Goal: Task Accomplishment & Management: Use online tool/utility

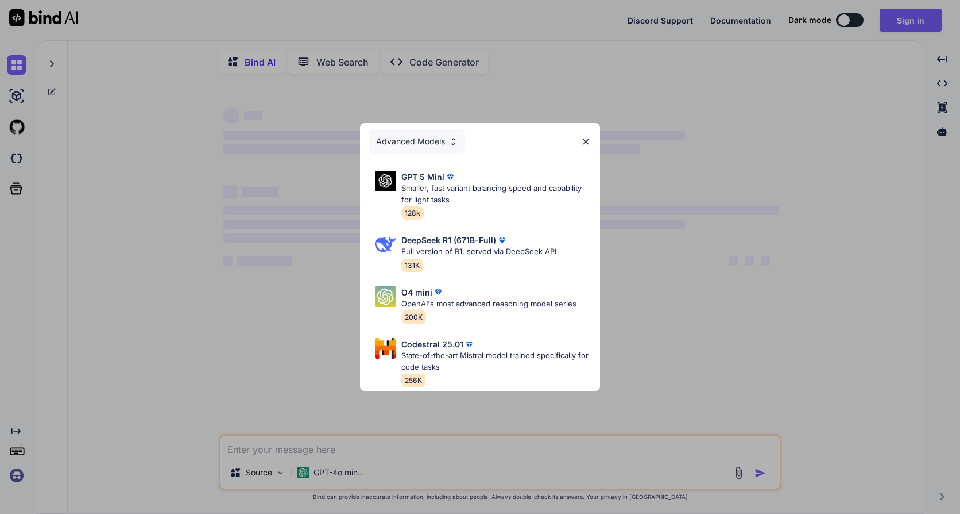
click at [919, 20] on div "Advanced Models GPT 5 Mini Smaller, fast variant balancing speed and capability…" at bounding box center [480, 257] width 960 height 514
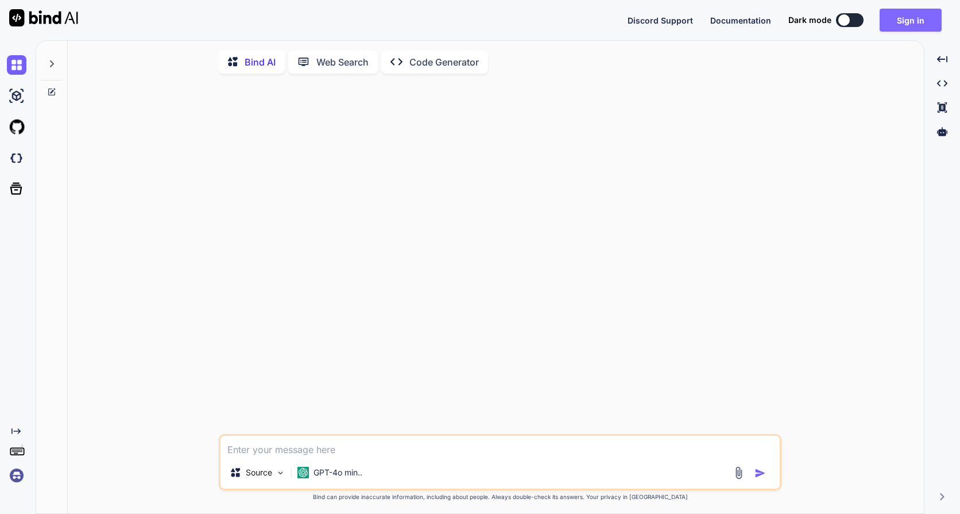
type textarea "x"
click at [903, 20] on button "Sign in" at bounding box center [911, 20] width 62 height 23
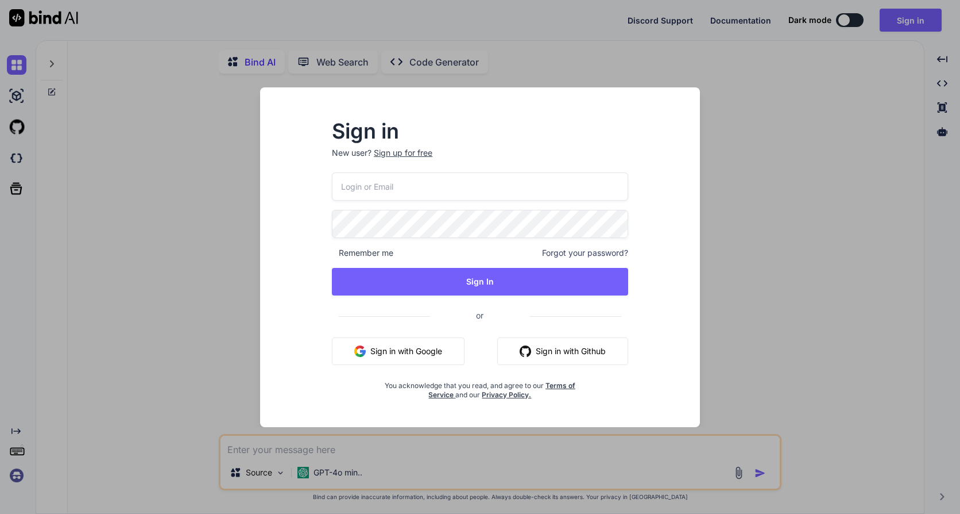
click at [368, 182] on input "email" at bounding box center [480, 186] width 296 height 28
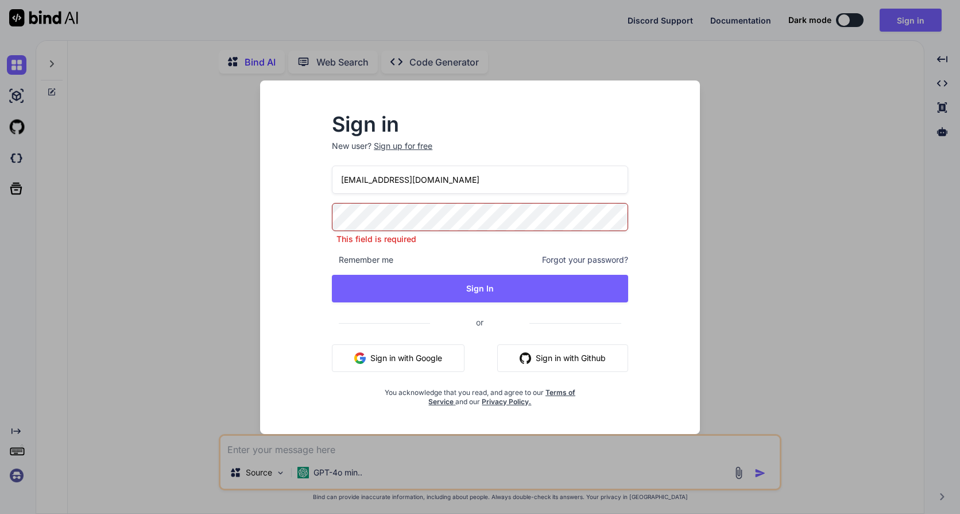
drag, startPoint x: 383, startPoint y: 187, endPoint x: 544, endPoint y: 188, distance: 160.8
click at [544, 188] on input "[EMAIL_ADDRESS][DOMAIN_NAME]" at bounding box center [480, 179] width 296 height 28
type input "[EMAIL_ADDRESS][DOMAIN_NAME]"
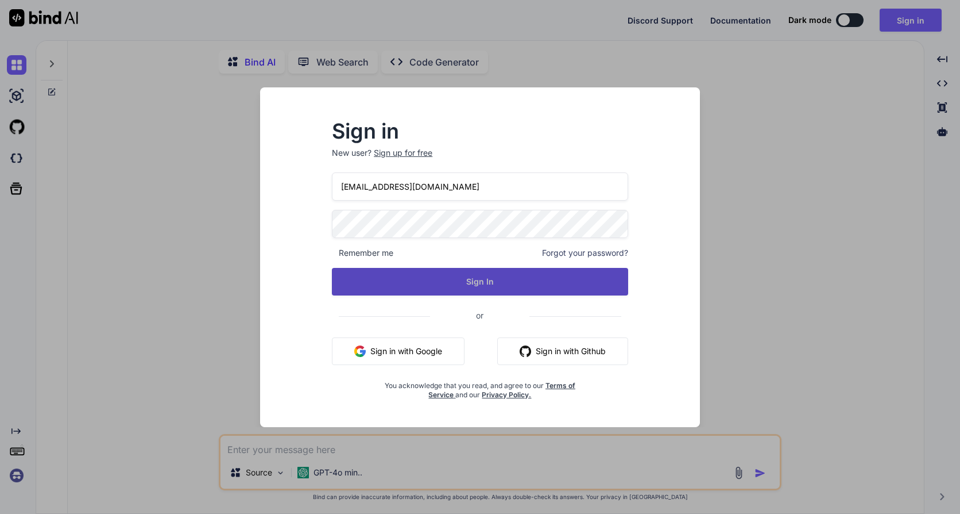
click at [484, 286] on button "Sign In" at bounding box center [480, 282] width 296 height 28
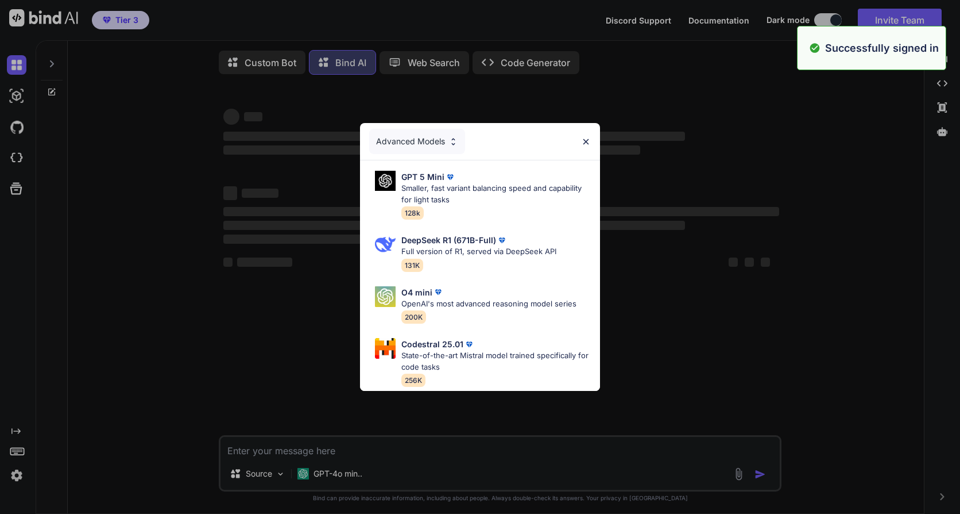
type textarea "x"
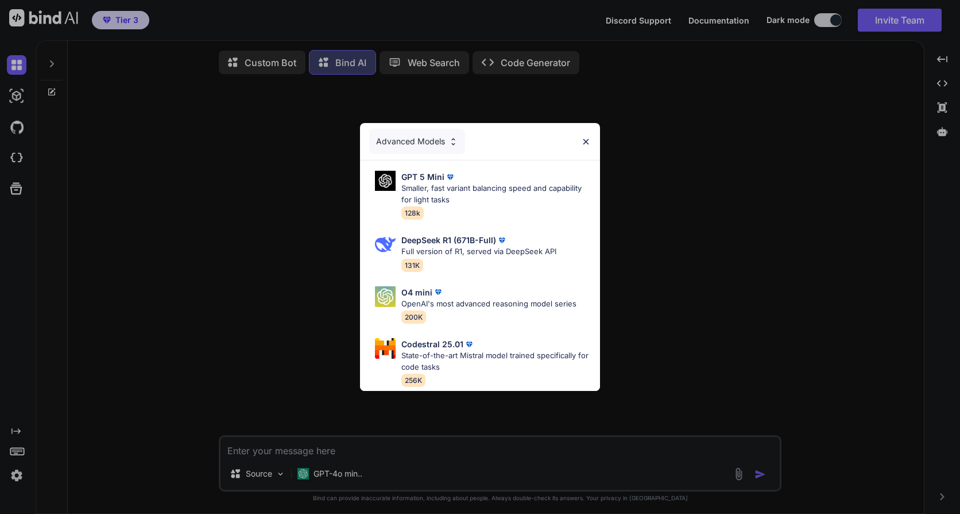
click at [53, 62] on div "Advanced Models GPT 5 Mini Smaller, fast variant balancing speed and capability…" at bounding box center [480, 257] width 960 height 514
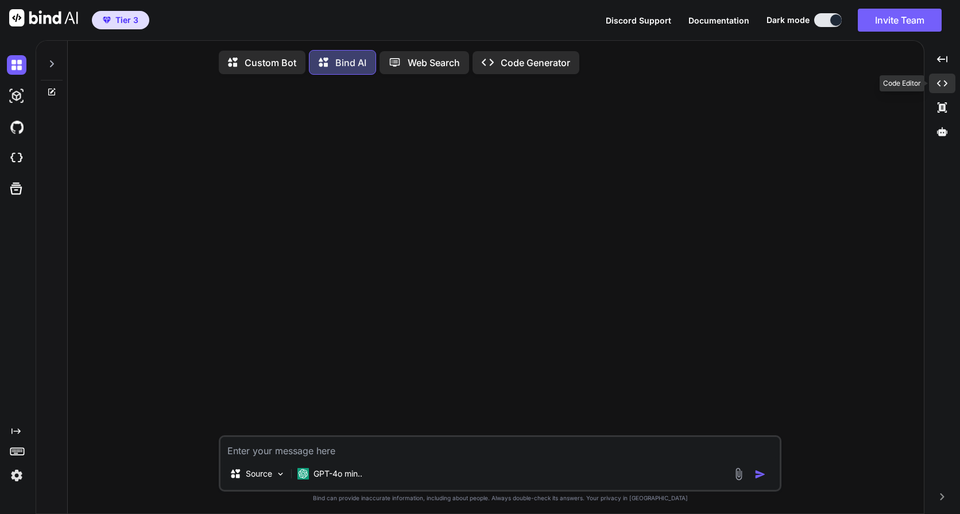
click at [946, 74] on div "Created with Pixso." at bounding box center [942, 84] width 26 height 20
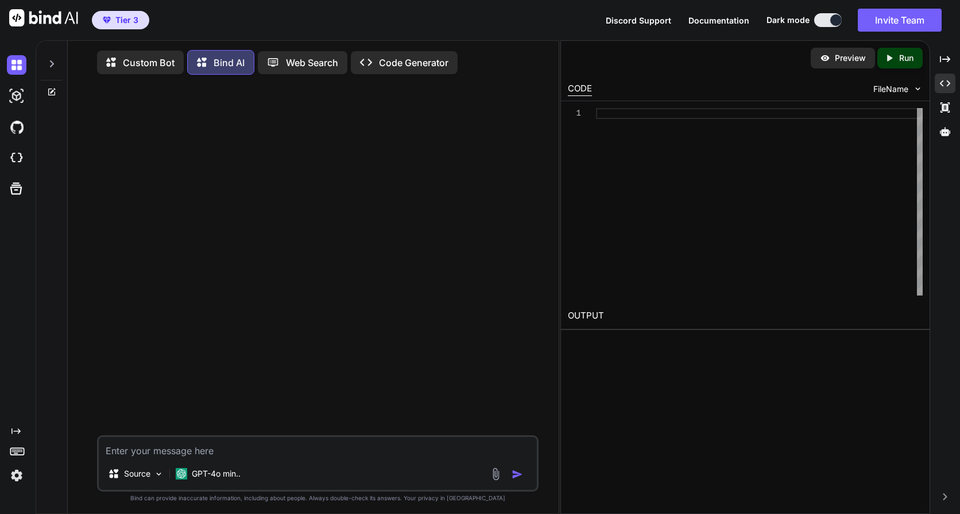
click at [45, 57] on div at bounding box center [52, 61] width 22 height 40
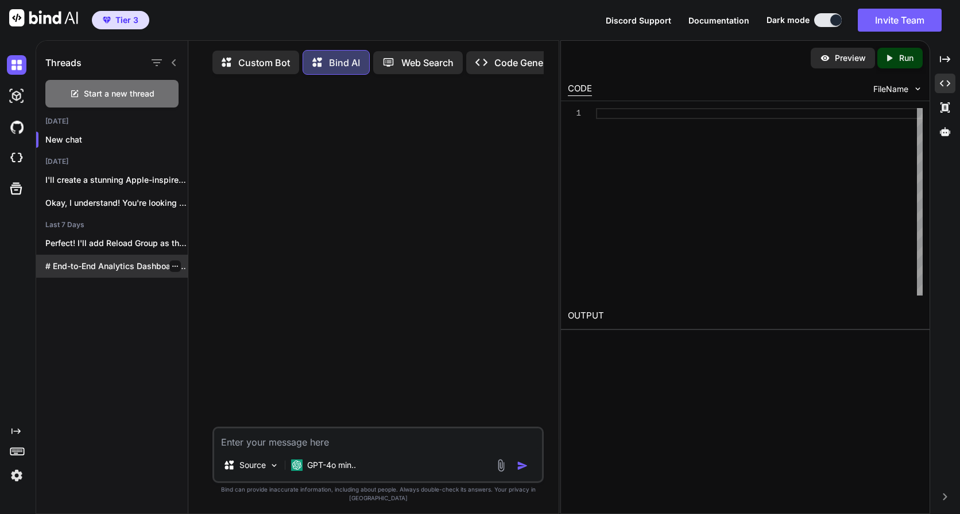
click at [87, 260] on p "# End-to-End Analytics Dashboard Build Plan ##..." at bounding box center [116, 265] width 142 height 11
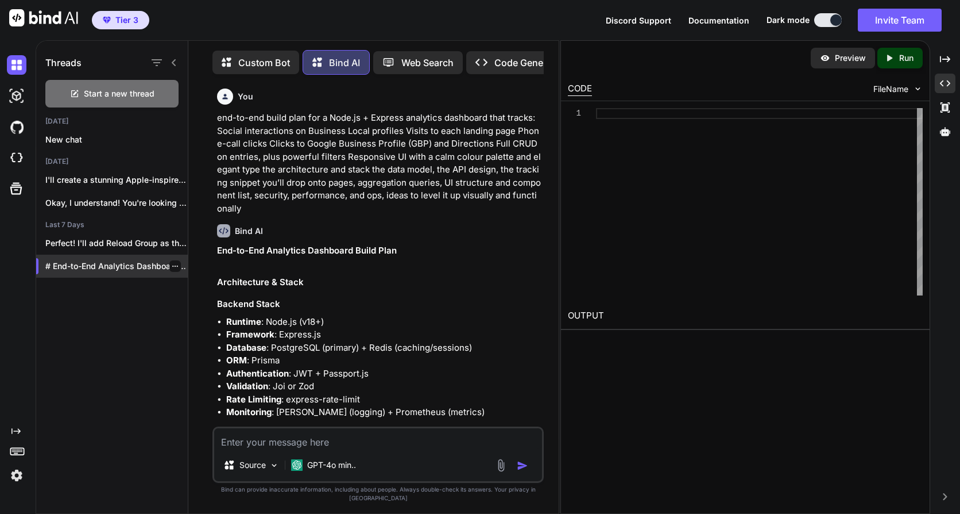
scroll to position [6, 0]
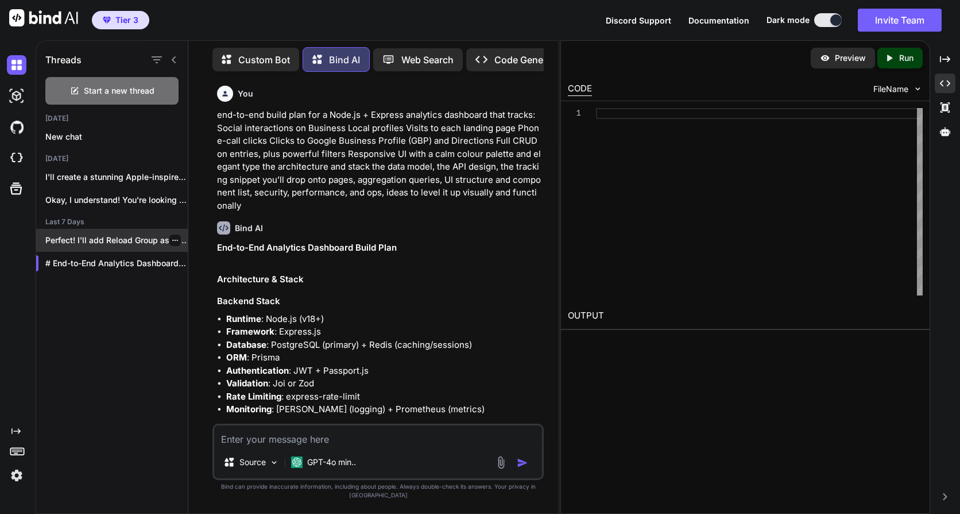
click at [88, 234] on p "Perfect! I'll add Reload Group as the..." at bounding box center [116, 239] width 142 height 11
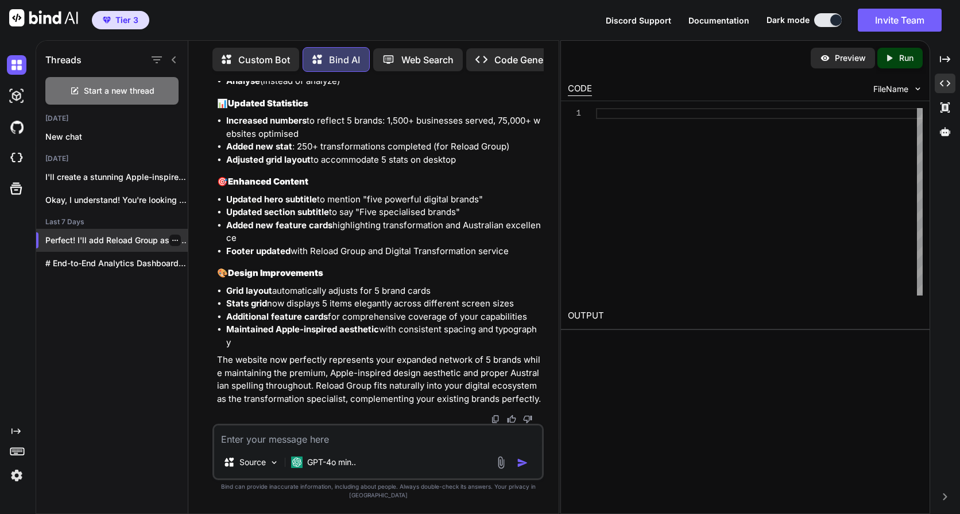
scroll to position [27990, 0]
click at [898, 56] on icon "Created with Pixso." at bounding box center [892, 58] width 15 height 10
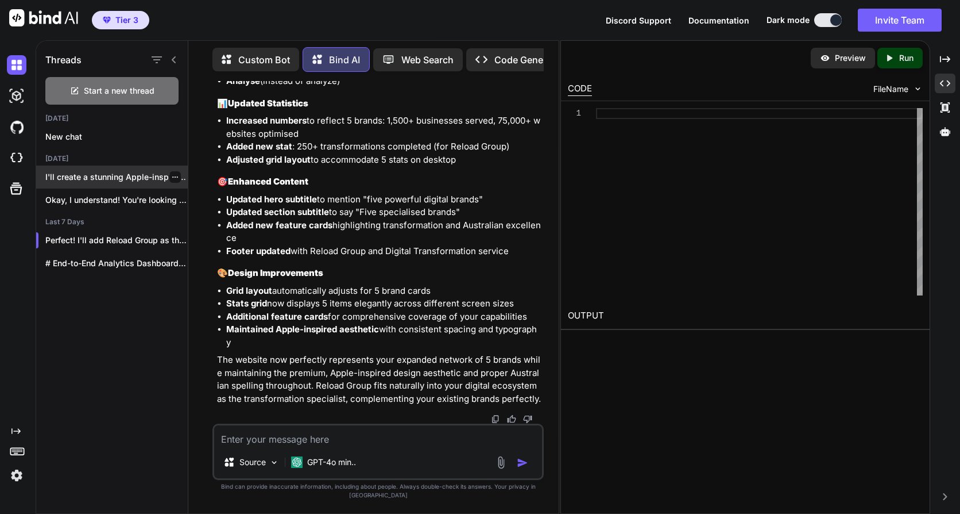
click at [87, 172] on p "I'll create a stunning Apple-inspired website for..." at bounding box center [116, 176] width 142 height 11
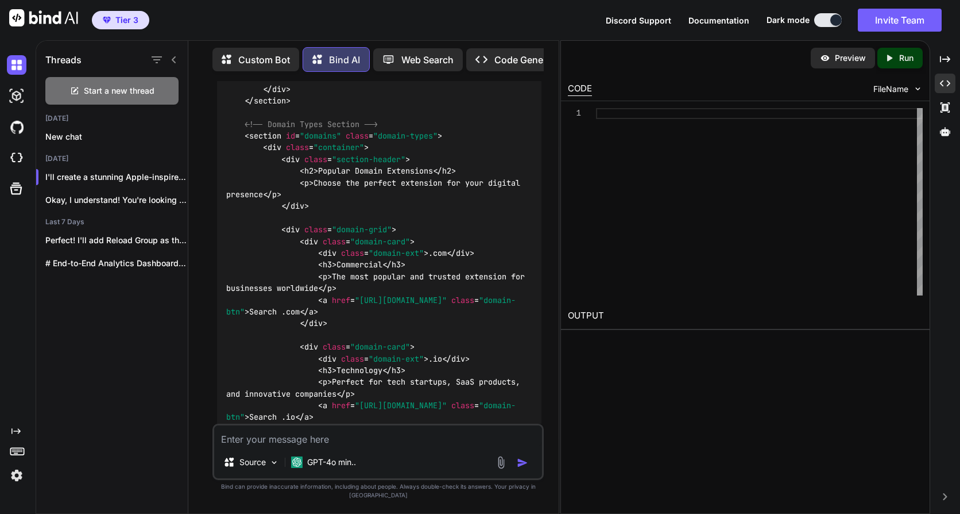
scroll to position [4845, 0]
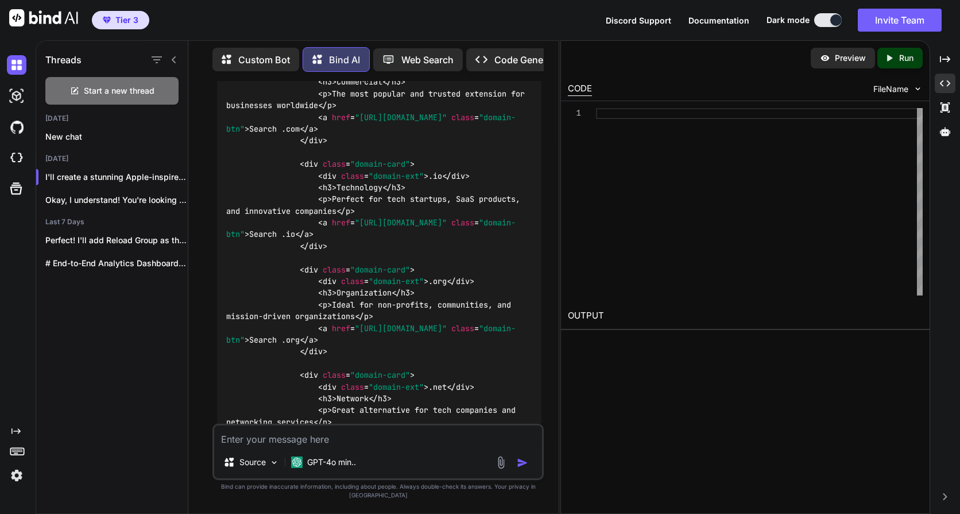
drag, startPoint x: 751, startPoint y: 155, endPoint x: 758, endPoint y: 149, distance: 9.4
click at [750, 156] on div at bounding box center [759, 201] width 327 height 187
click at [904, 61] on p "Run" at bounding box center [907, 57] width 14 height 11
click at [572, 86] on div "CODE" at bounding box center [580, 89] width 24 height 14
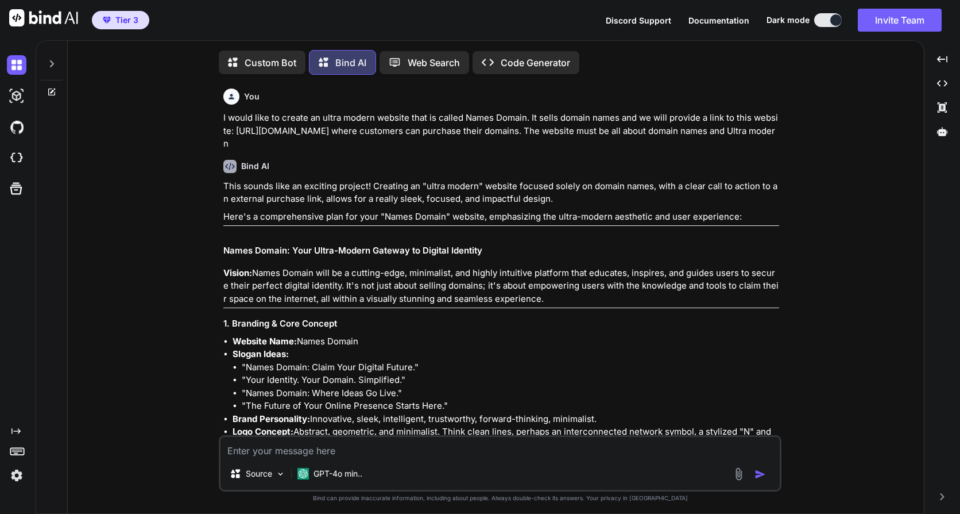
type textarea "x"
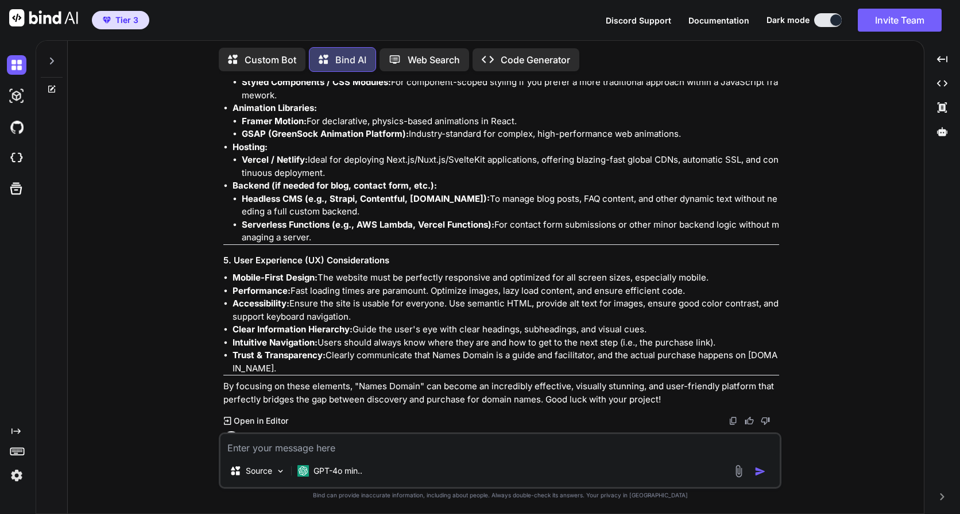
scroll to position [1638, 0]
drag, startPoint x: 39, startPoint y: 289, endPoint x: 21, endPoint y: 285, distance: 18.3
click at [39, 289] on div at bounding box center [52, 275] width 32 height 475
click at [313, 470] on div "GPT-4o min.." at bounding box center [330, 470] width 65 height 11
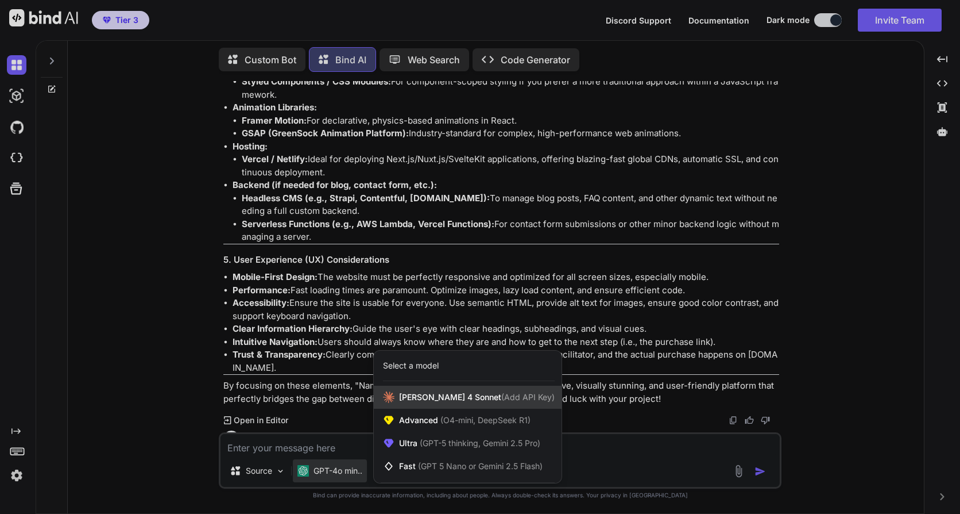
click at [410, 394] on span "Claude 4 Sonnet (Add API Key)" at bounding box center [477, 396] width 156 height 11
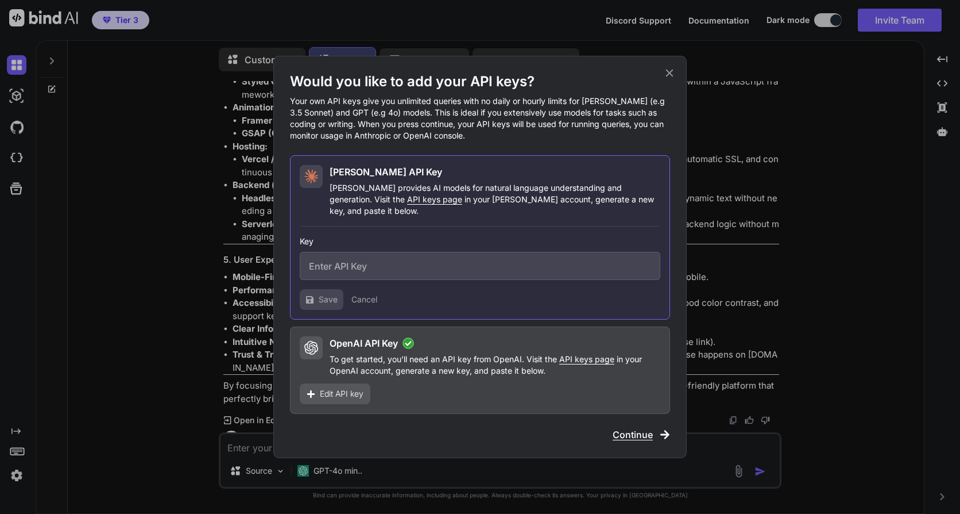
click at [669, 77] on icon at bounding box center [669, 73] width 7 height 7
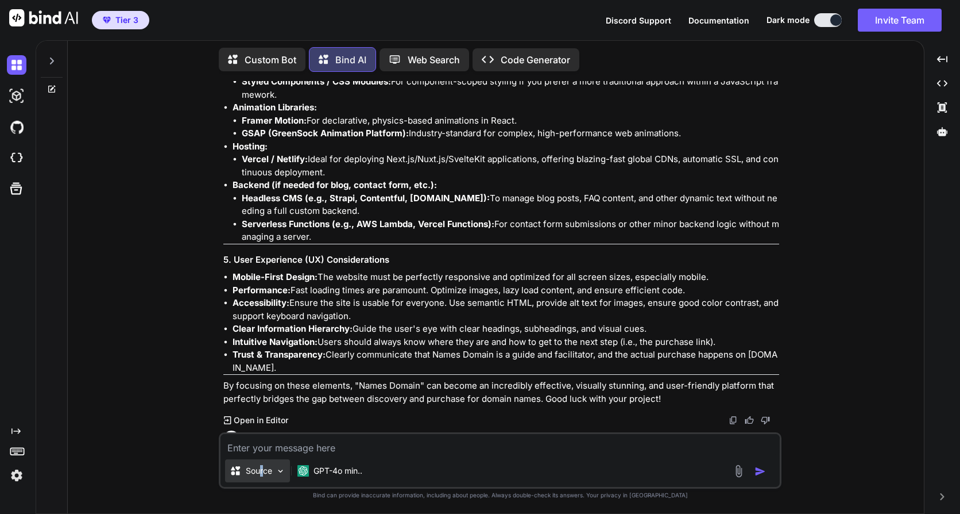
click at [263, 468] on p "Source" at bounding box center [259, 470] width 26 height 11
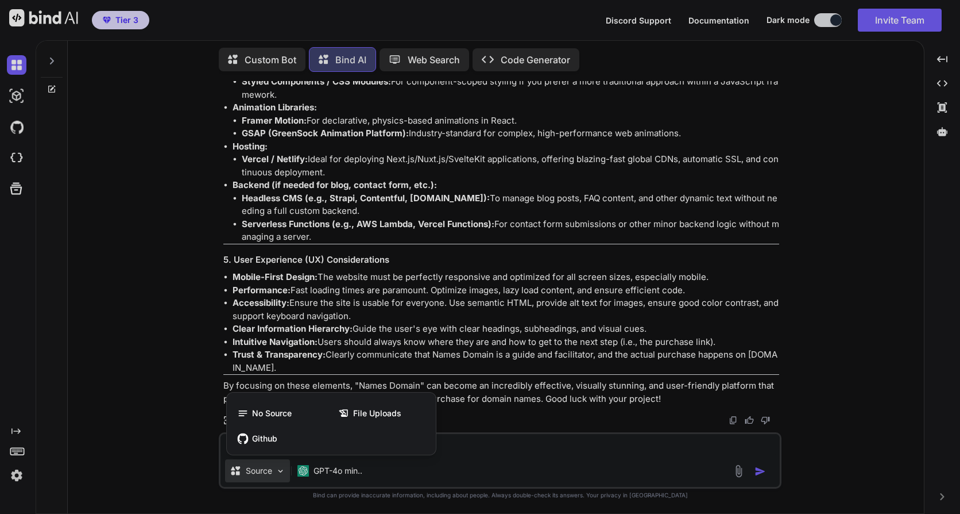
drag, startPoint x: 467, startPoint y: 420, endPoint x: 438, endPoint y: 385, distance: 45.3
click at [467, 419] on div at bounding box center [480, 257] width 960 height 514
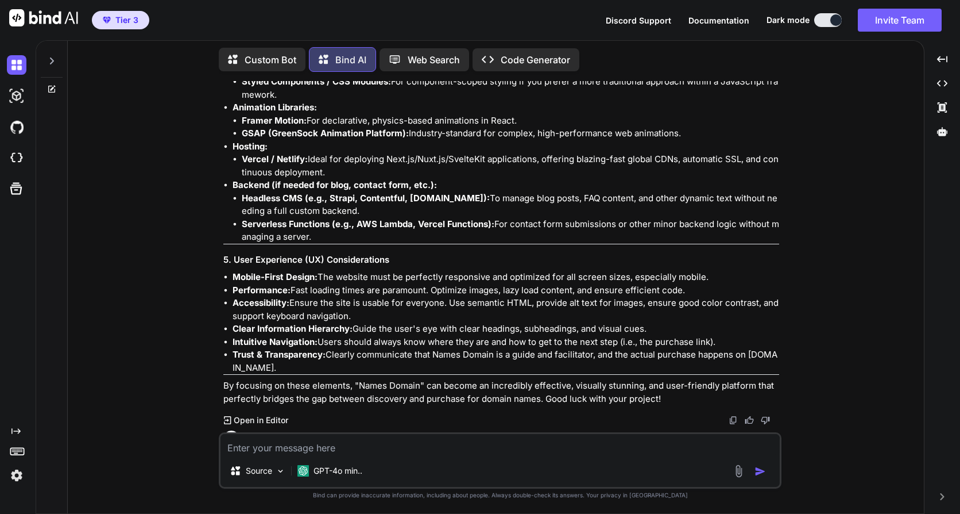
click at [56, 51] on div at bounding box center [52, 58] width 22 height 40
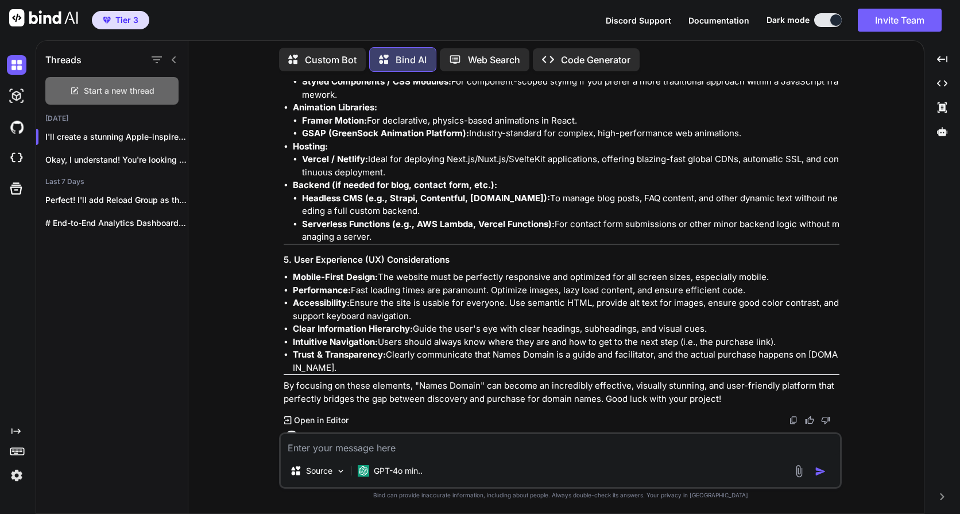
click at [114, 81] on div "Start a new thread" at bounding box center [111, 91] width 133 height 28
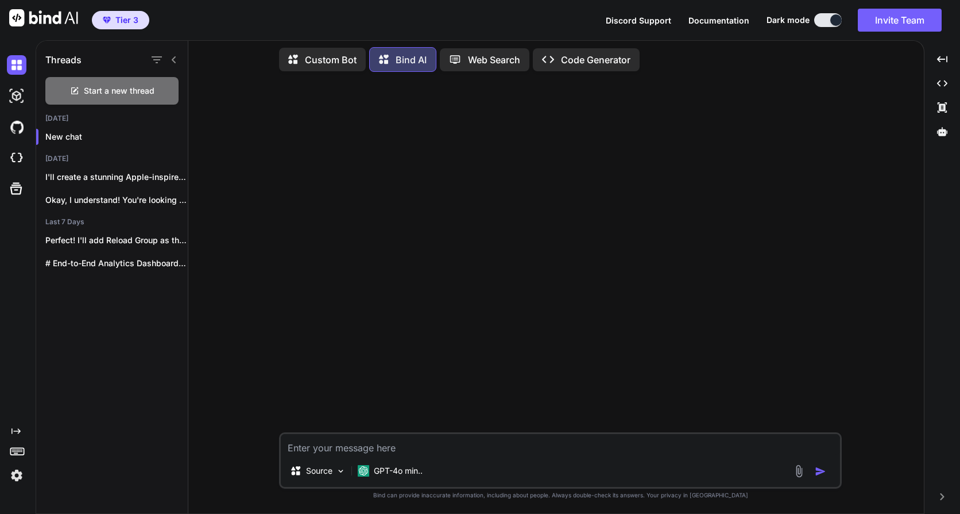
click at [572, 56] on p "Code Generator" at bounding box center [596, 60] width 70 height 14
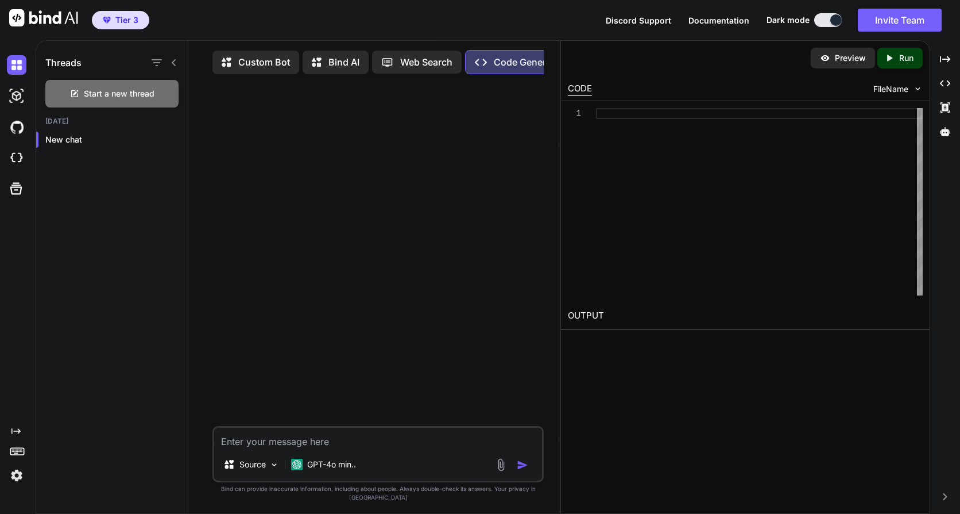
click at [247, 63] on p "Custom Bot" at bounding box center [264, 62] width 52 height 14
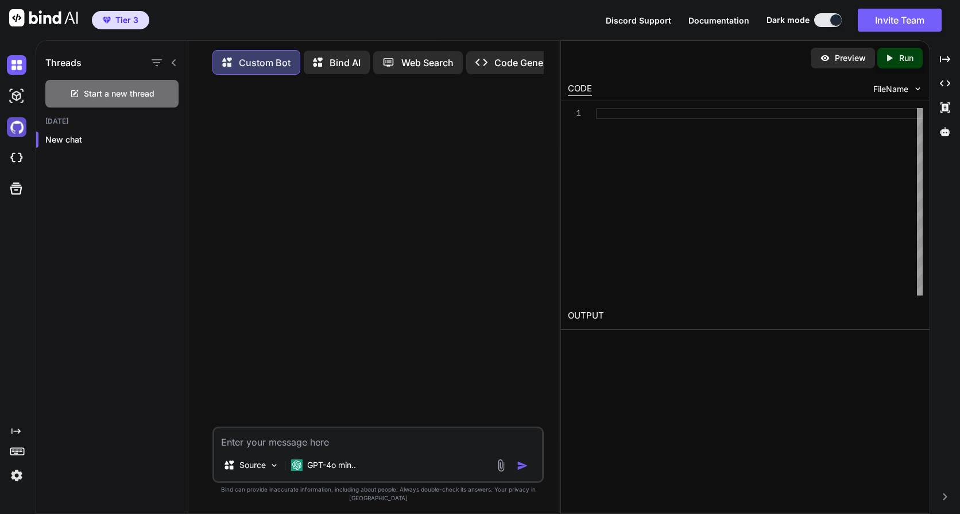
click at [14, 126] on img at bounding box center [17, 127] width 20 height 20
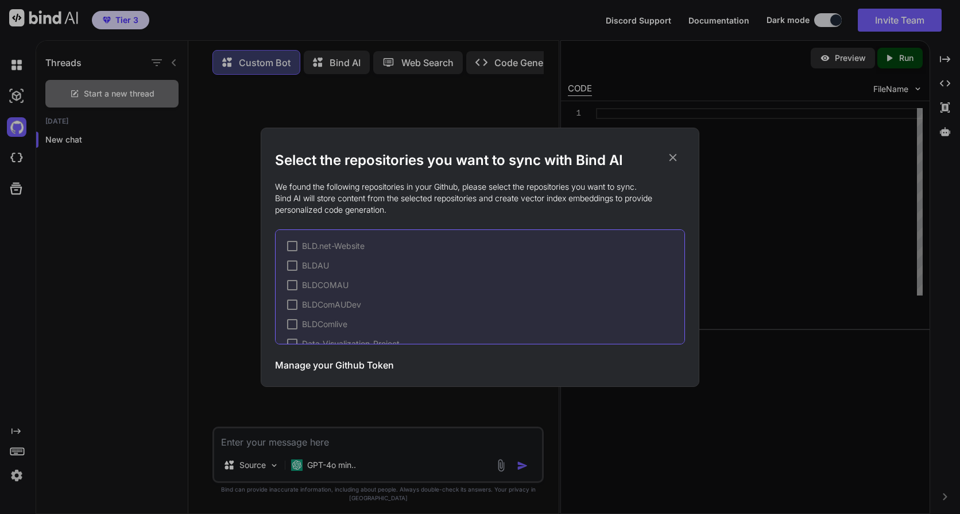
click at [19, 153] on div "Select the repositories you want to sync with Bind AI We found the following re…" at bounding box center [480, 257] width 960 height 514
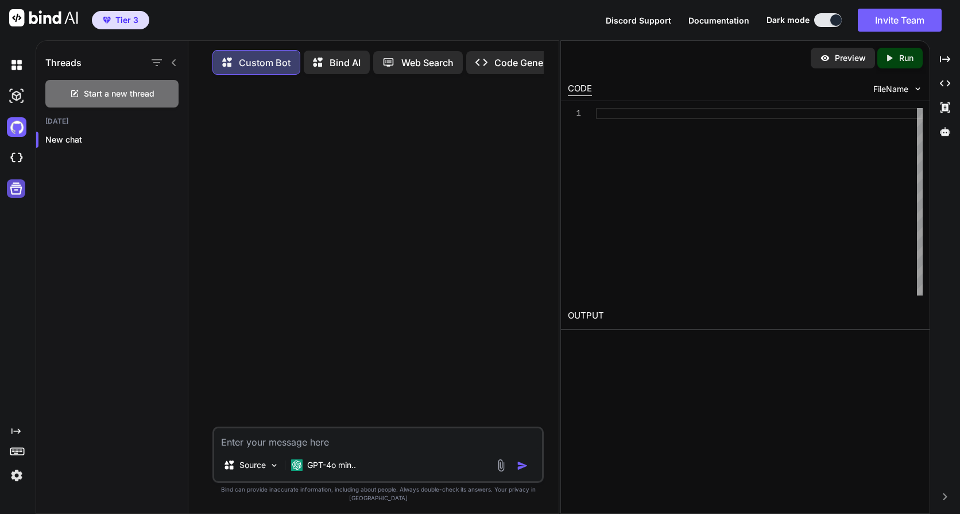
click at [14, 190] on icon at bounding box center [16, 188] width 16 height 16
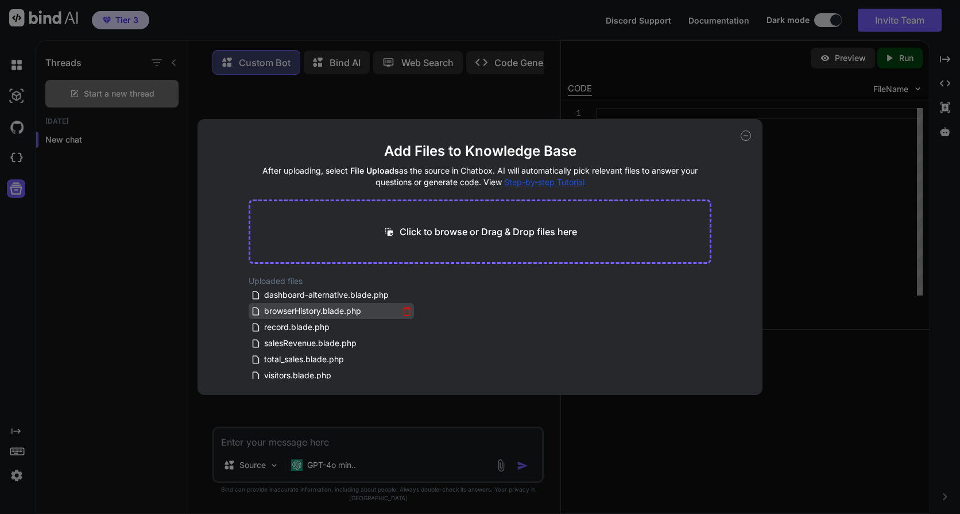
scroll to position [37, 0]
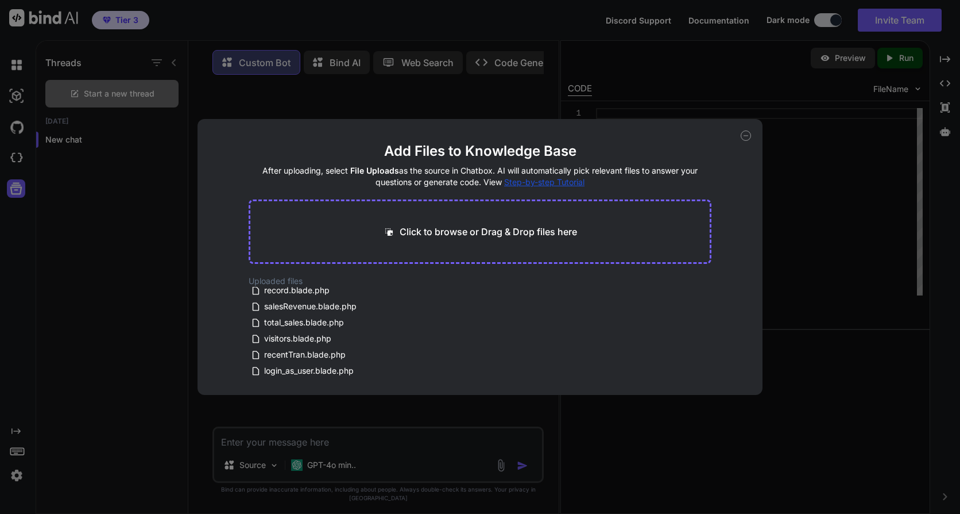
click at [98, 431] on div "Add Files to Knowledge Base After uploading, select File Uploads as the source …" at bounding box center [480, 257] width 960 height 514
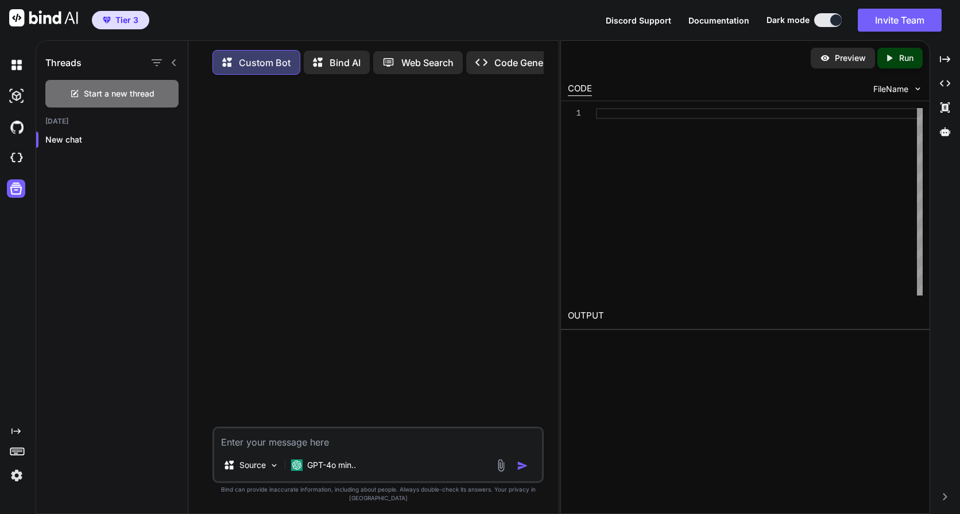
click at [391, 374] on div at bounding box center [379, 255] width 329 height 342
click at [342, 61] on p "Bind AI" at bounding box center [345, 63] width 31 height 14
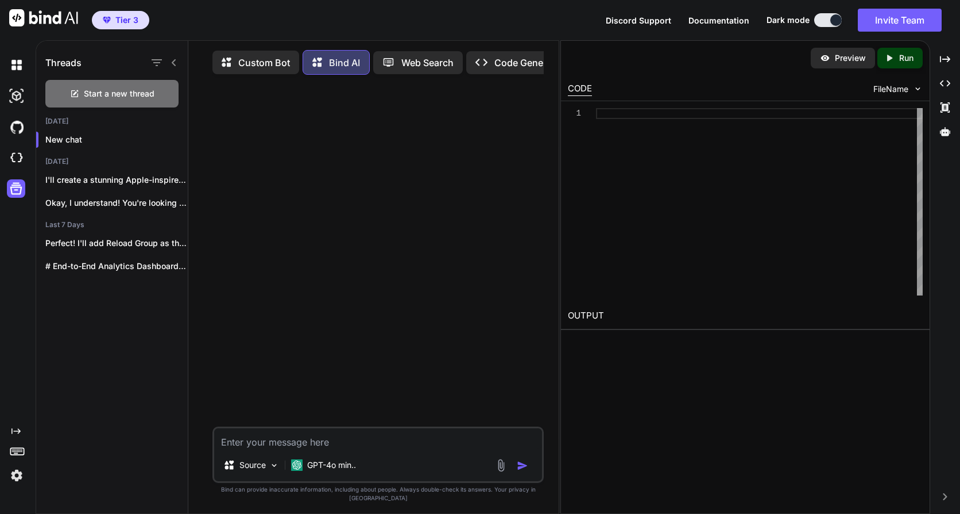
click at [117, 22] on span "Tier 3" at bounding box center [126, 19] width 23 height 11
click at [118, 20] on span "Tier 3" at bounding box center [126, 19] width 23 height 11
click at [23, 472] on img at bounding box center [17, 475] width 20 height 20
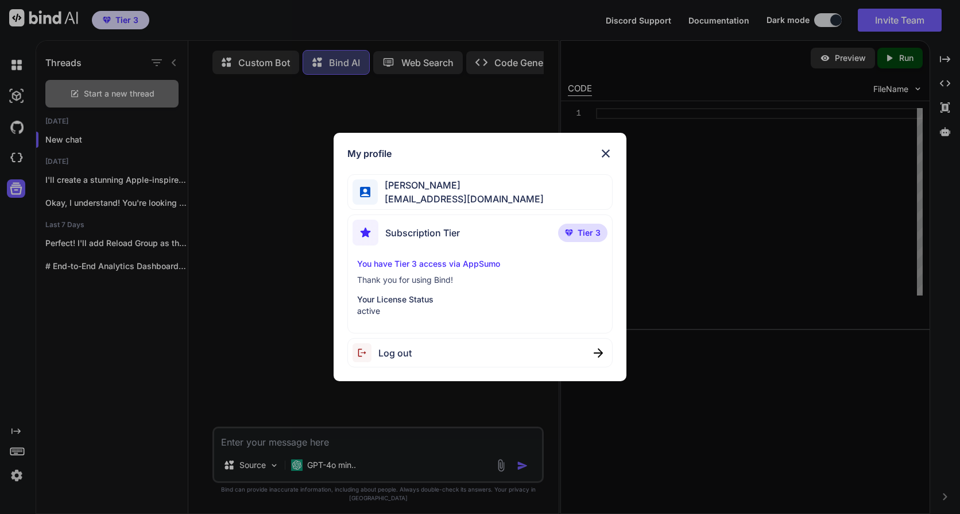
click at [832, 303] on div "My profile Matt Langford accounts@digitalnetwork.com.au Subscription Tier Tier …" at bounding box center [480, 257] width 960 height 514
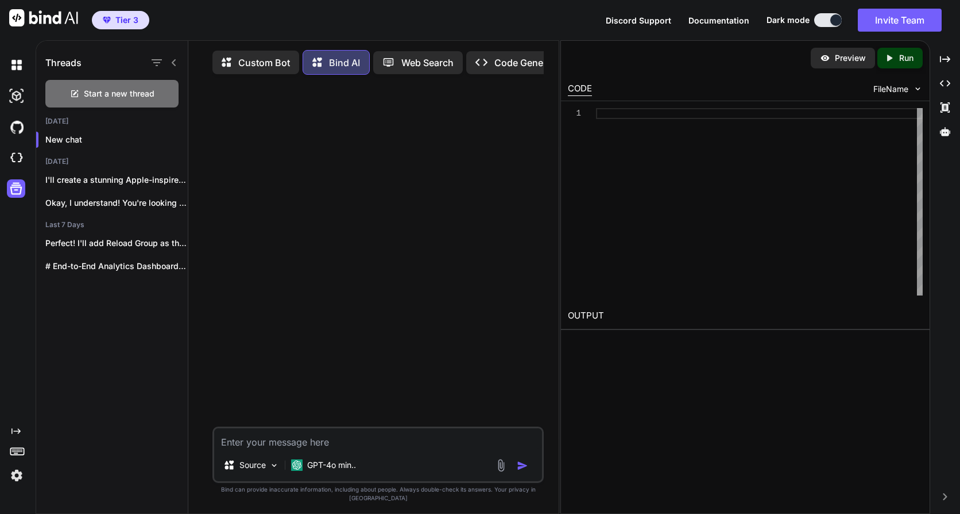
click at [718, 18] on span "Documentation" at bounding box center [719, 21] width 61 height 10
drag, startPoint x: 257, startPoint y: 456, endPoint x: 245, endPoint y: 440, distance: 19.3
click at [249, 448] on textarea at bounding box center [378, 438] width 328 height 21
